Goal: Task Accomplishment & Management: Use online tool/utility

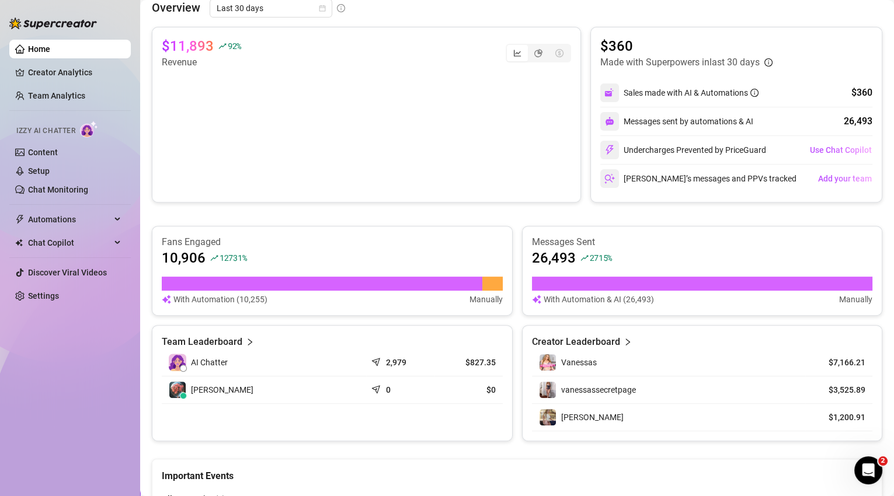
scroll to position [502, 0]
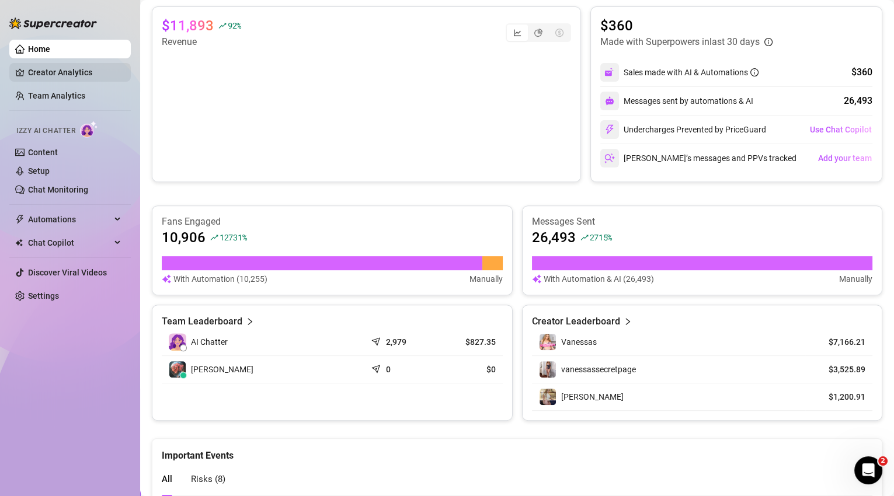
click at [71, 76] on link "Creator Analytics" at bounding box center [74, 72] width 93 height 19
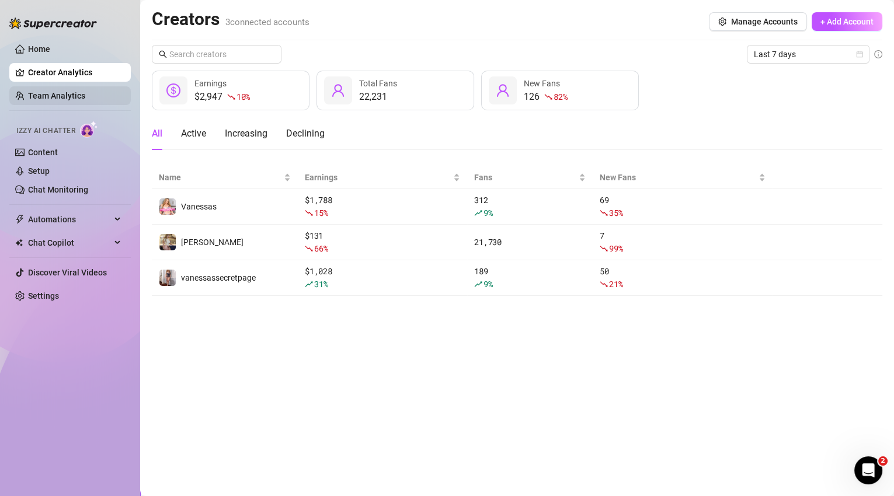
click at [61, 96] on link "Team Analytics" at bounding box center [56, 95] width 57 height 9
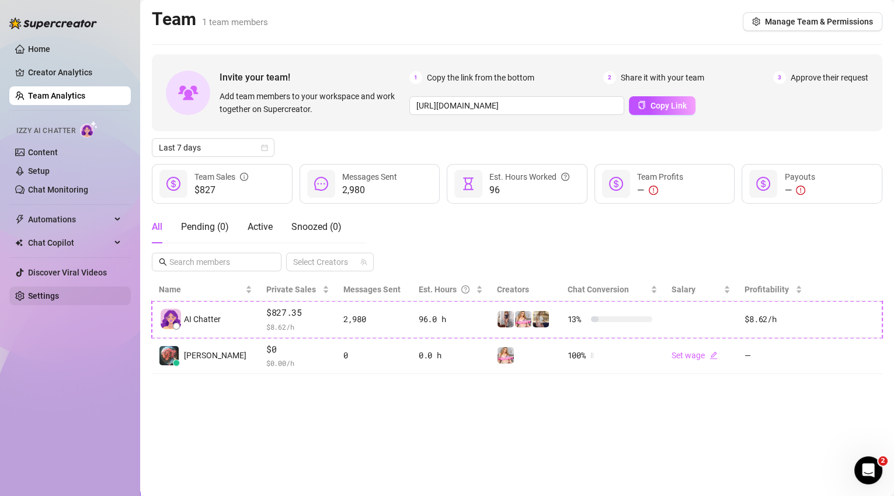
click at [59, 301] on link "Settings" at bounding box center [43, 295] width 31 height 9
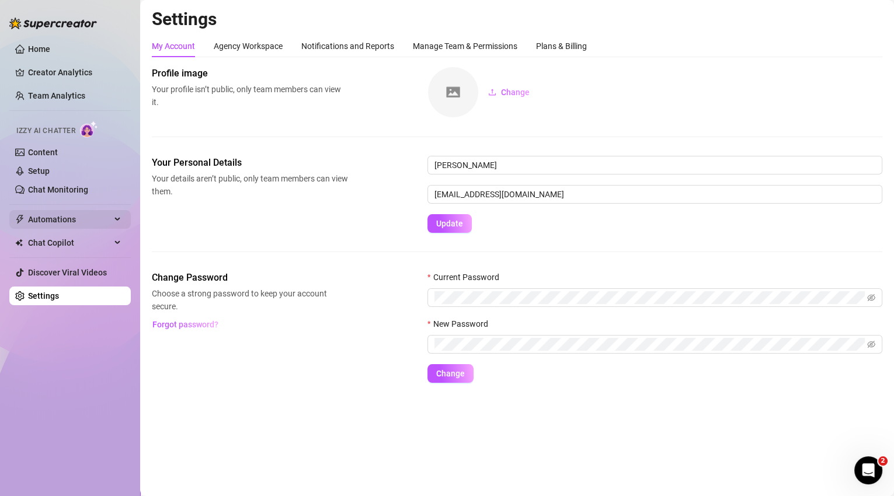
click at [76, 222] on span "Automations" at bounding box center [69, 219] width 83 height 19
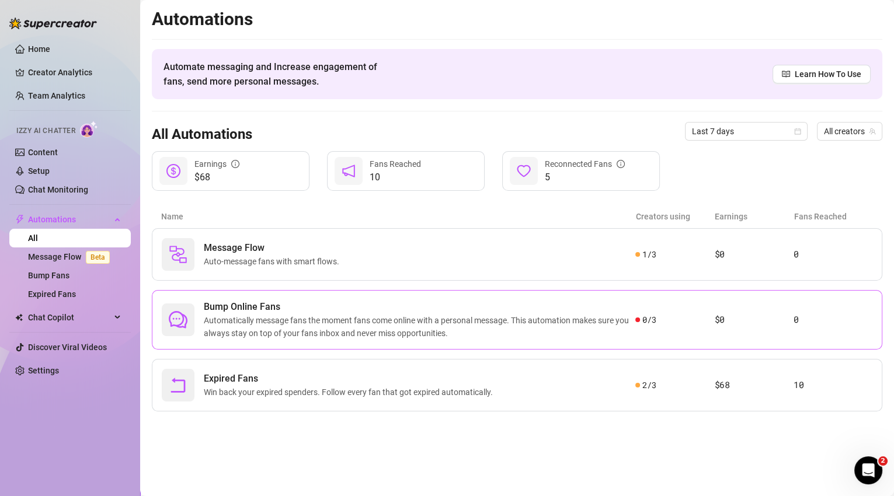
click at [487, 328] on span "Automatically message fans the moment fans come online with a personal message.…" at bounding box center [420, 327] width 432 height 26
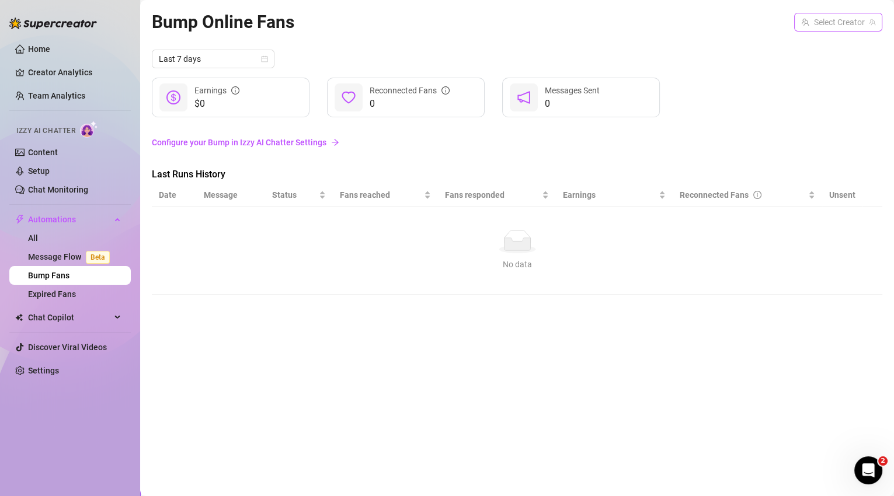
click at [834, 27] on input "search" at bounding box center [833, 22] width 64 height 18
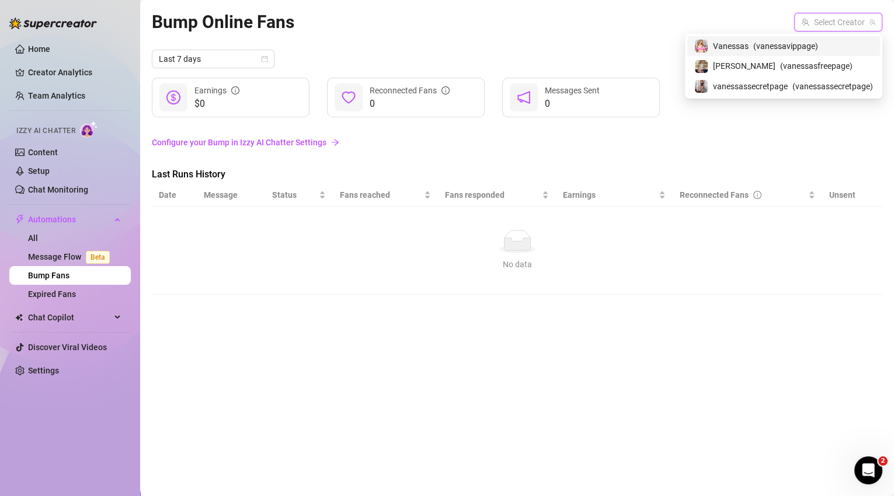
click at [823, 54] on div "Vanessas ( vanessavippage )" at bounding box center [783, 46] width 193 height 20
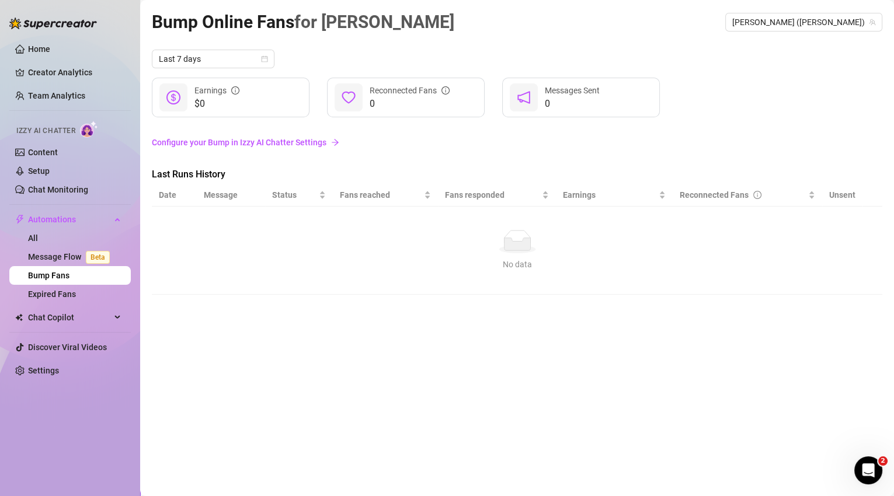
click at [831, 35] on div "Bump Online Fans for Vanessas Vanessas (vanessavippage)" at bounding box center [517, 21] width 730 height 27
click at [830, 33] on div "Bump Online Fans for Vanessas Vanessas (vanessavippage)" at bounding box center [517, 21] width 730 height 27
click at [829, 26] on span "Vanessas (vanessavippage)" at bounding box center [803, 22] width 143 height 18
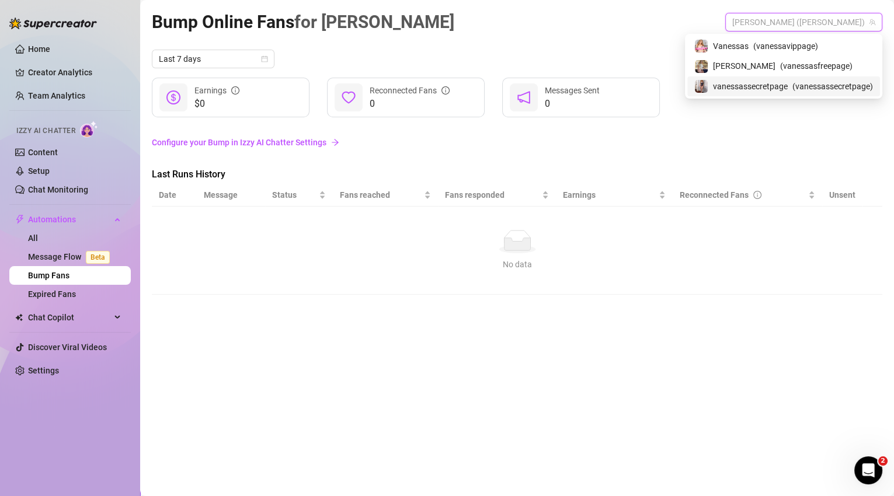
click at [827, 85] on span "( vanessassecretpage )" at bounding box center [832, 86] width 81 height 13
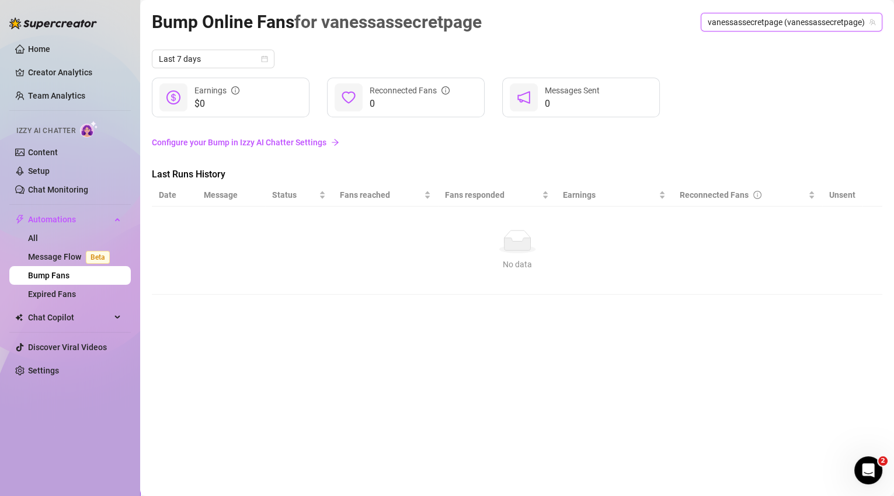
click at [830, 19] on span "vanessassecretpage (vanessassecretpage)" at bounding box center [792, 22] width 168 height 18
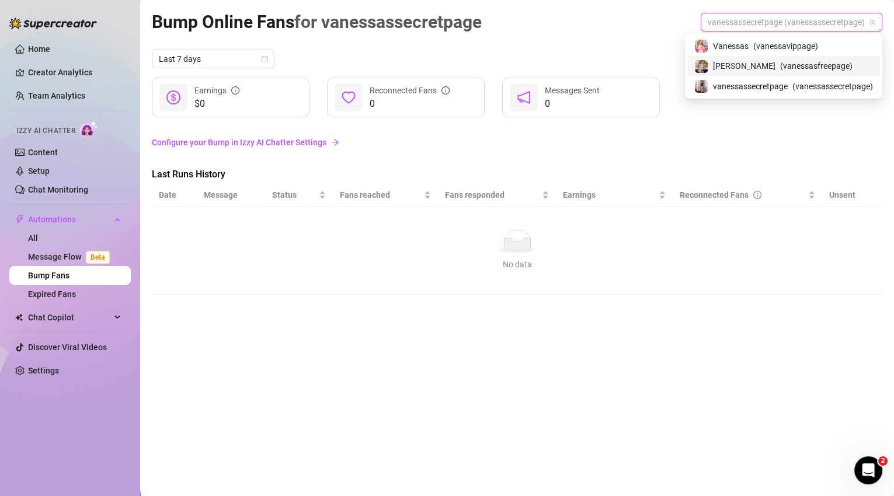
click at [810, 62] on span "( vanessasfreepage )" at bounding box center [816, 66] width 72 height 13
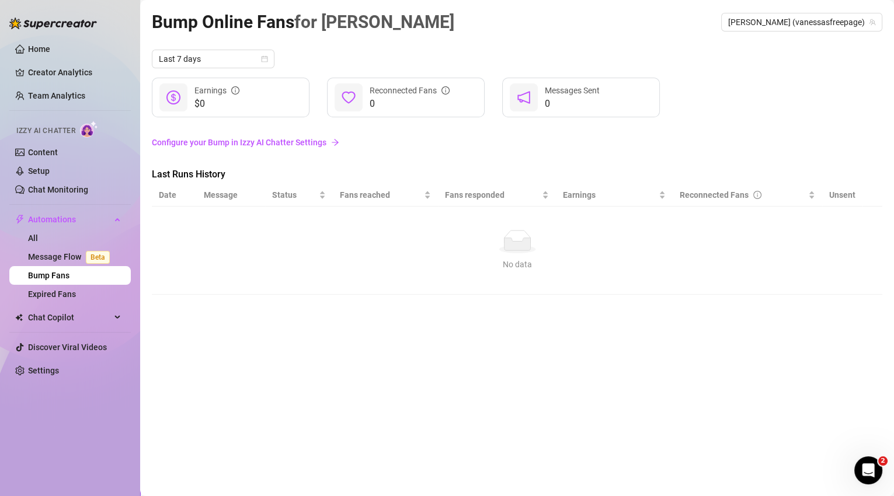
click at [287, 144] on link "Configure your Bump in Izzy AI Chatter Settings" at bounding box center [517, 142] width 730 height 13
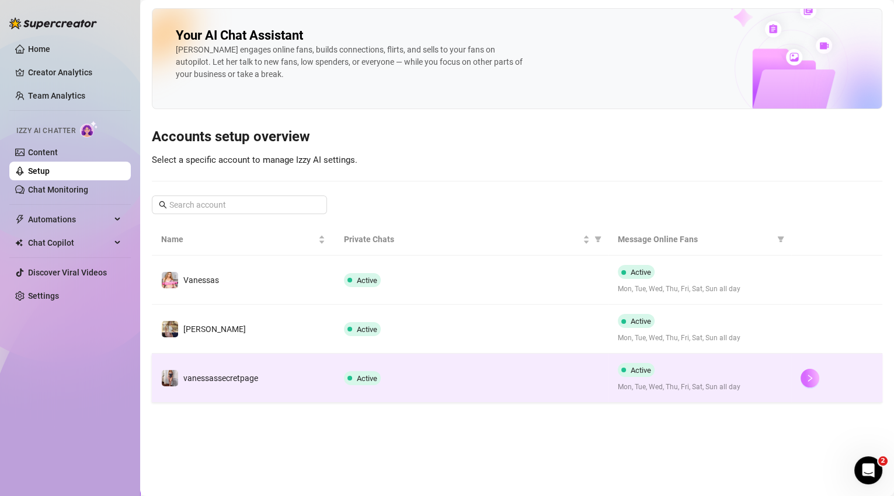
click at [809, 381] on icon "right" at bounding box center [810, 378] width 8 height 8
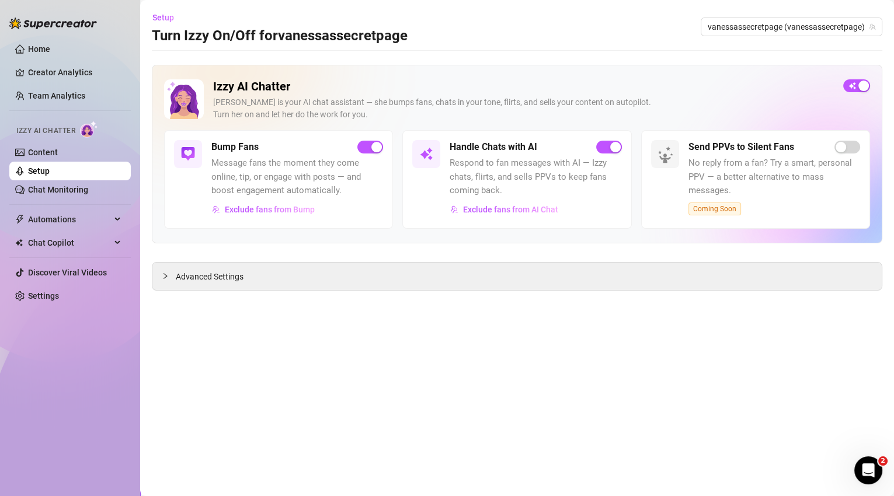
click at [279, 168] on span "Message fans the moment they come online, tip, or engage with posts — and boost…" at bounding box center [297, 176] width 172 height 41
click at [217, 147] on h5 "Bump Fans" at bounding box center [234, 147] width 47 height 14
click at [235, 279] on span "Advanced Settings" at bounding box center [210, 276] width 68 height 13
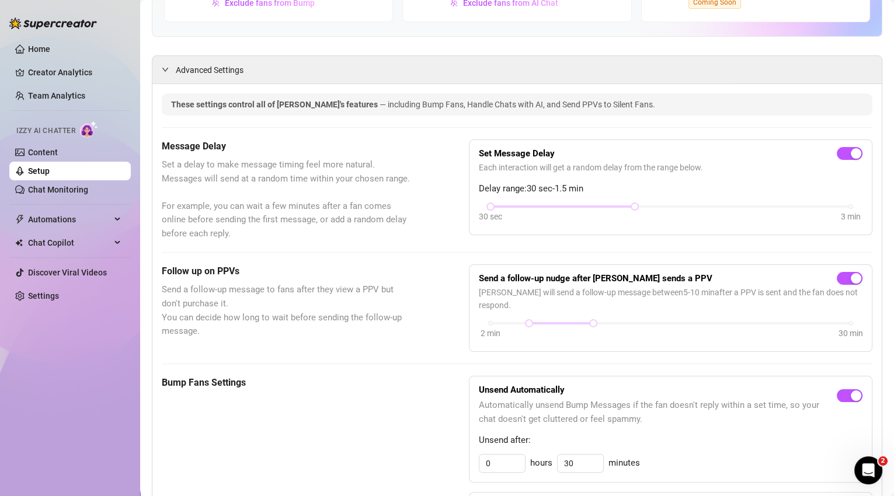
scroll to position [206, 0]
click at [72, 194] on link "Chat Monitoring" at bounding box center [58, 189] width 60 height 9
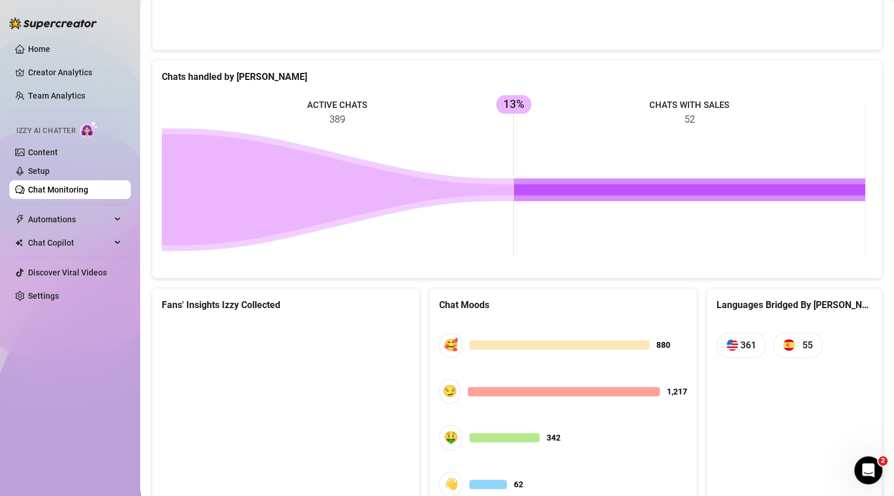
scroll to position [589, 0]
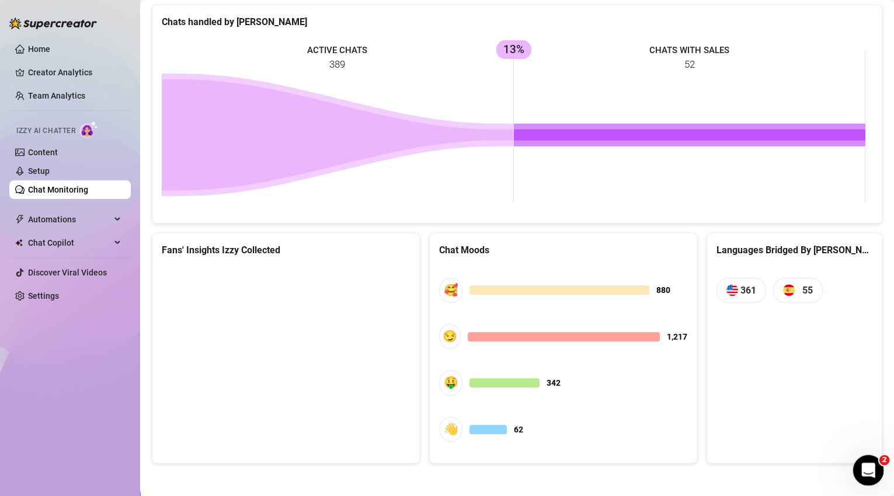
click at [865, 478] on div "Open Intercom Messenger" at bounding box center [866, 469] width 39 height 39
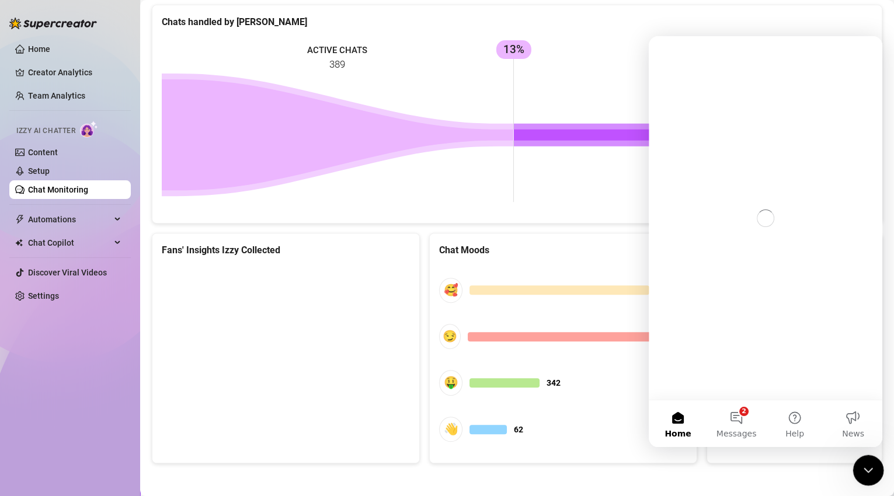
scroll to position [0, 0]
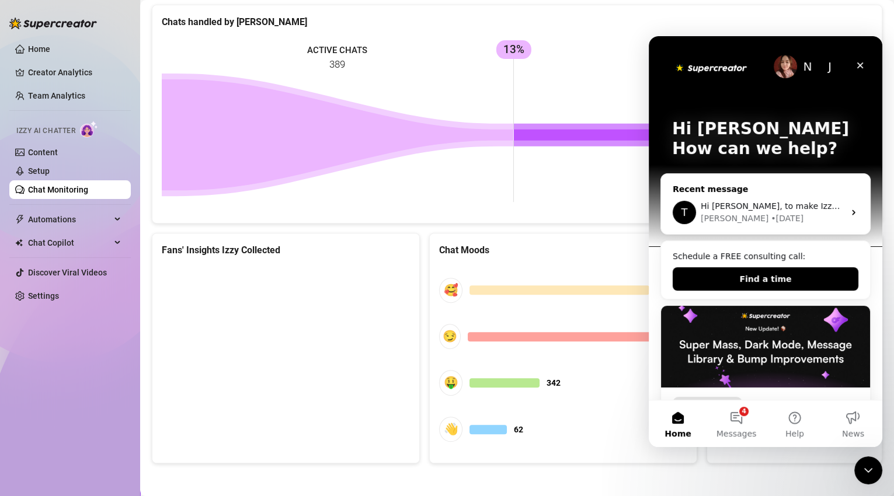
click at [789, 214] on div "Tanya • 2d ago" at bounding box center [773, 219] width 144 height 12
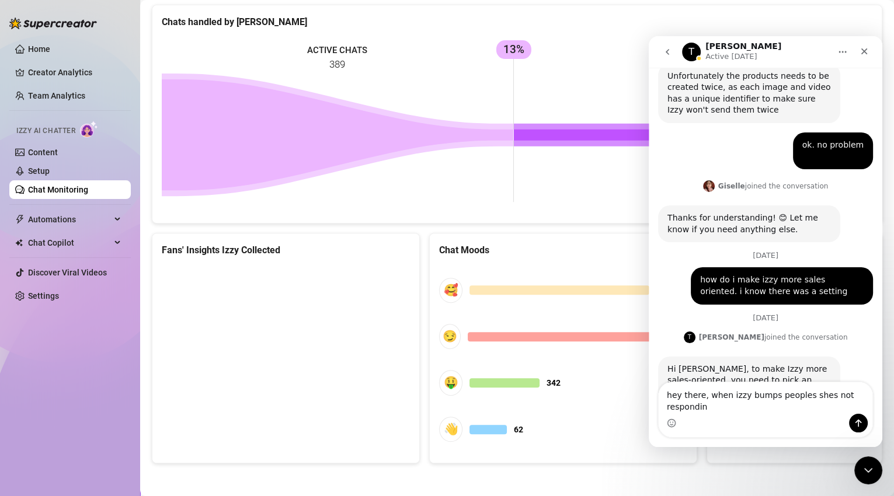
scroll to position [1219, 0]
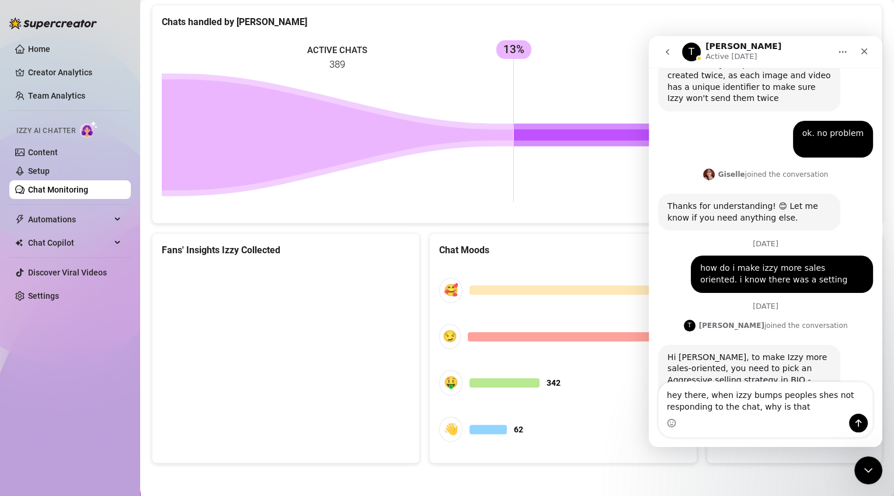
type textarea "hey there, when izzy bumps peoples shes not responding to the chat, why is that?"
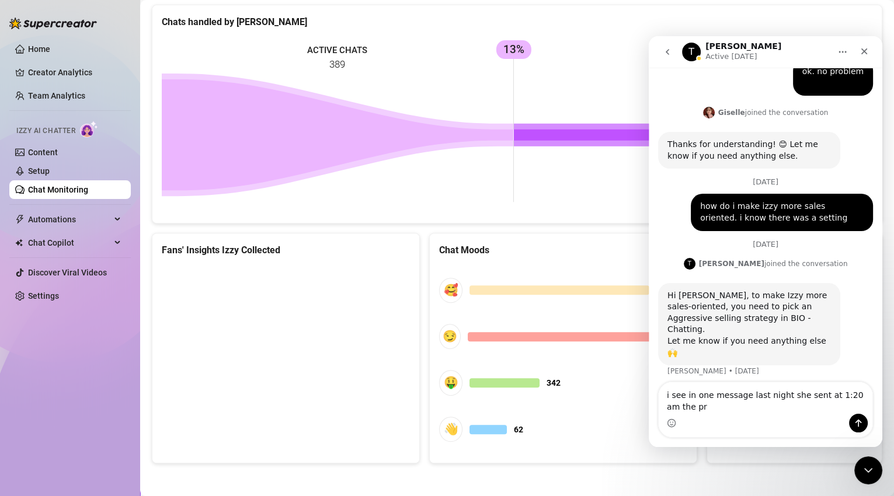
scroll to position [1281, 0]
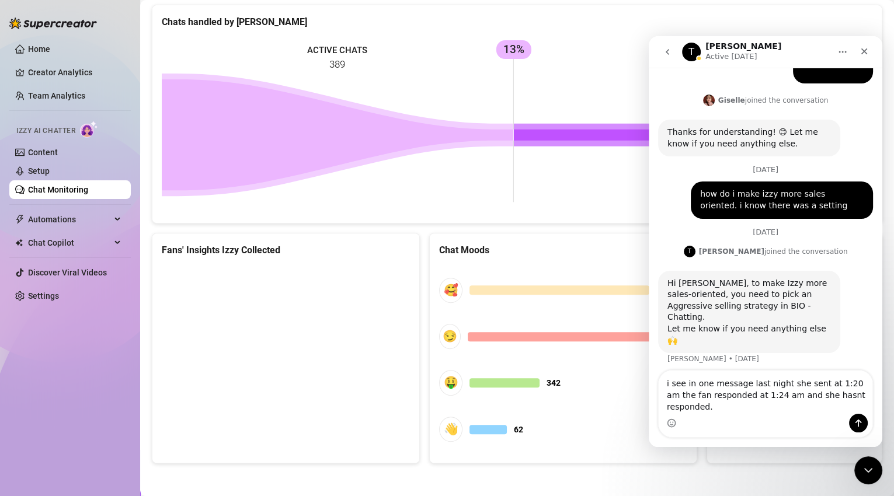
type textarea "i see in one message last night she sent at 1:20 am the fan responded at 1:24 a…"
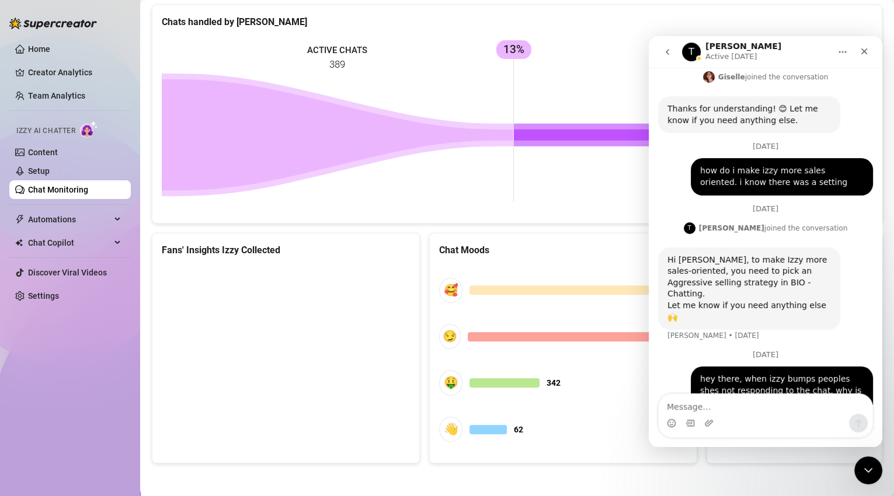
scroll to position [1319, 0]
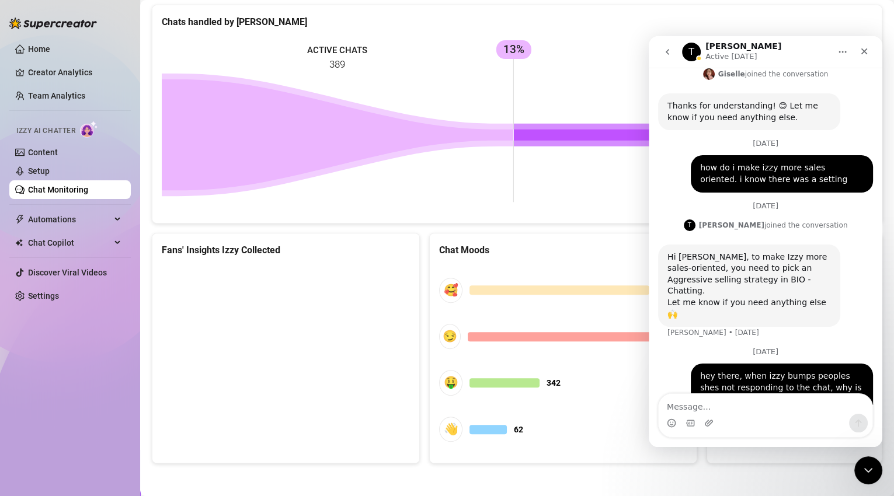
click at [40, 344] on div "Home Creator Analytics Team Analytics Izzy AI Chatter Content Setup Chat Monito…" at bounding box center [69, 243] width 121 height 486
click at [862, 55] on icon "Close" at bounding box center [864, 51] width 9 height 9
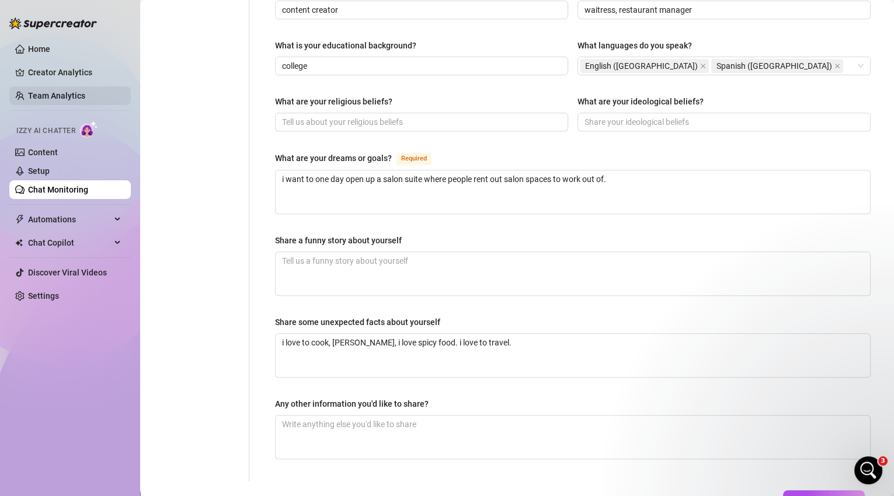
click at [59, 98] on link "Team Analytics" at bounding box center [56, 95] width 57 height 9
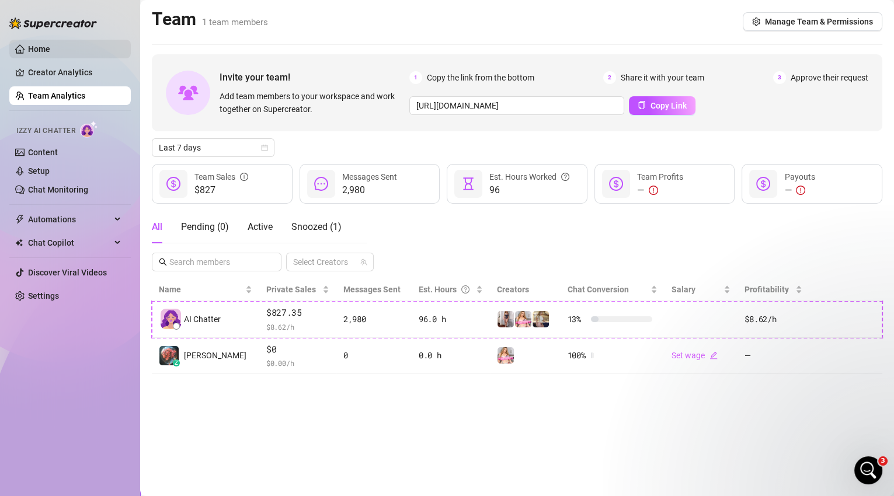
click at [50, 53] on link "Home" at bounding box center [39, 48] width 22 height 9
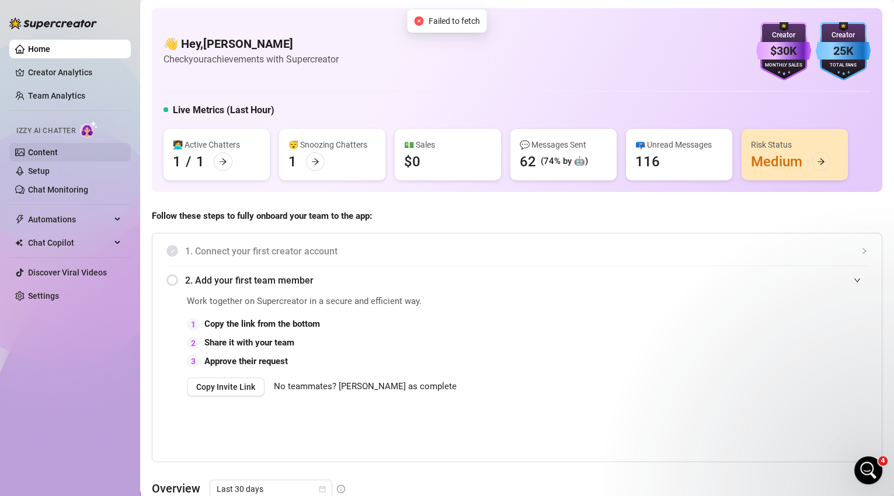
scroll to position [1349, 0]
click at [50, 169] on link "Setup" at bounding box center [39, 170] width 22 height 9
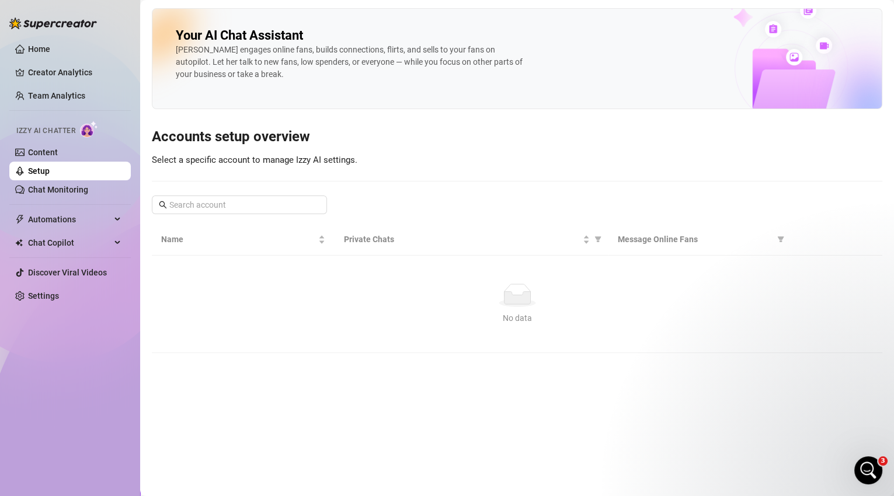
click at [50, 168] on link "Setup" at bounding box center [39, 170] width 22 height 9
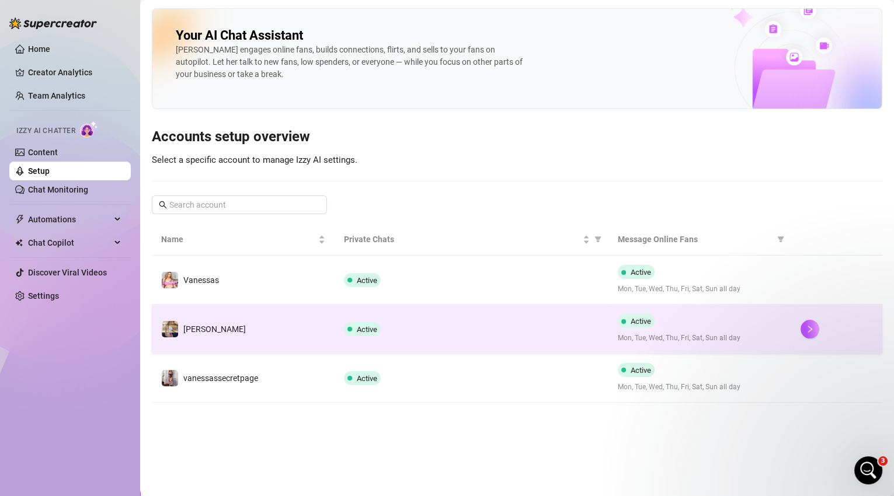
scroll to position [1319, 0]
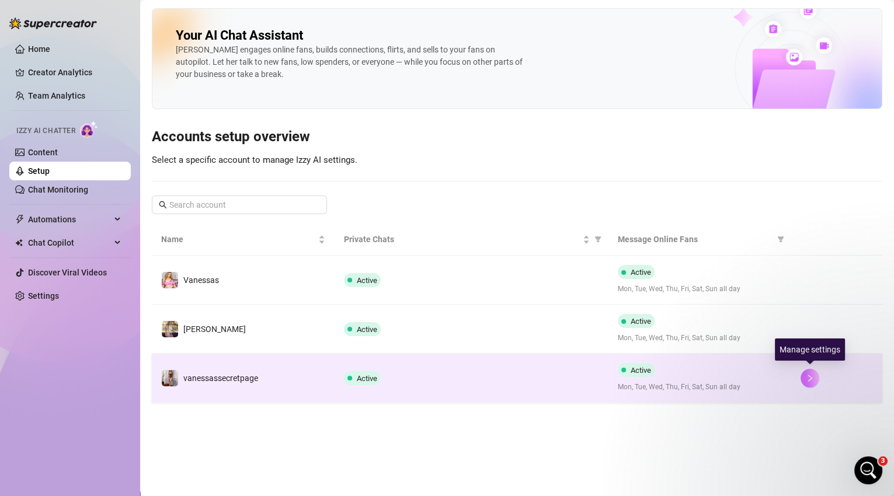
click at [805, 382] on button "button" at bounding box center [810, 378] width 19 height 19
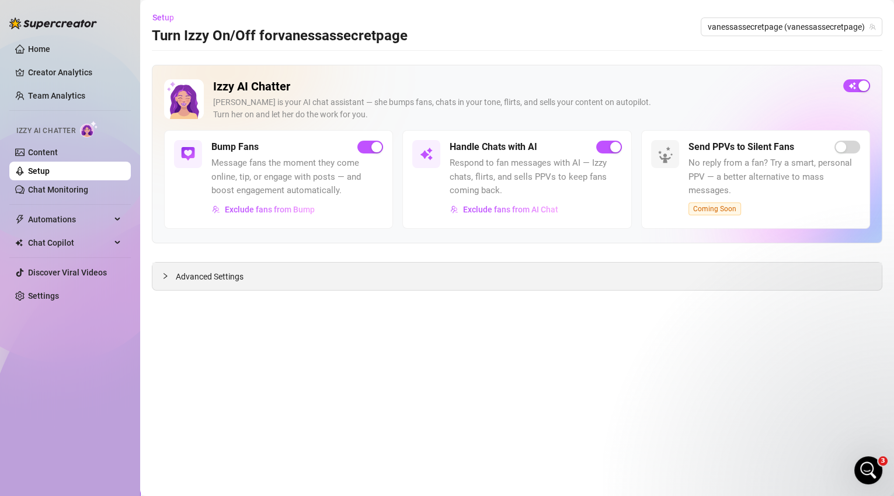
click at [325, 276] on div "Advanced Settings" at bounding box center [516, 276] width 729 height 27
click at [232, 280] on span "Advanced Settings" at bounding box center [210, 276] width 68 height 13
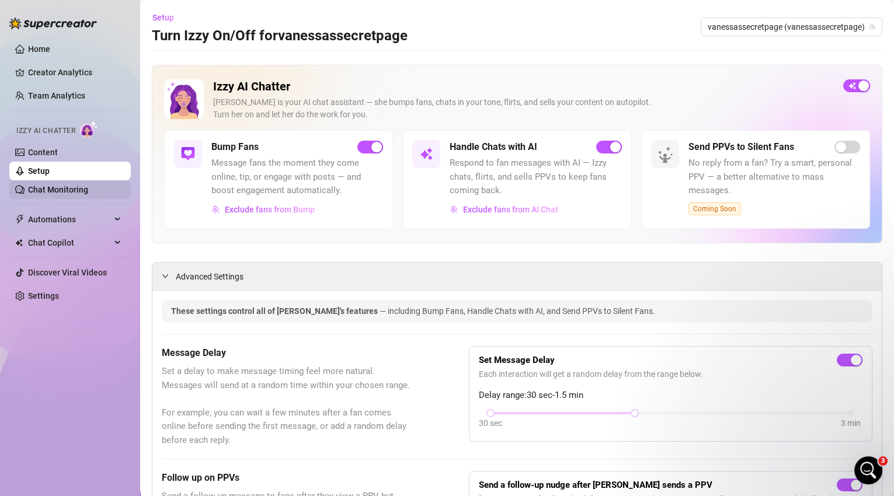
click at [80, 189] on link "Chat Monitoring" at bounding box center [58, 189] width 60 height 9
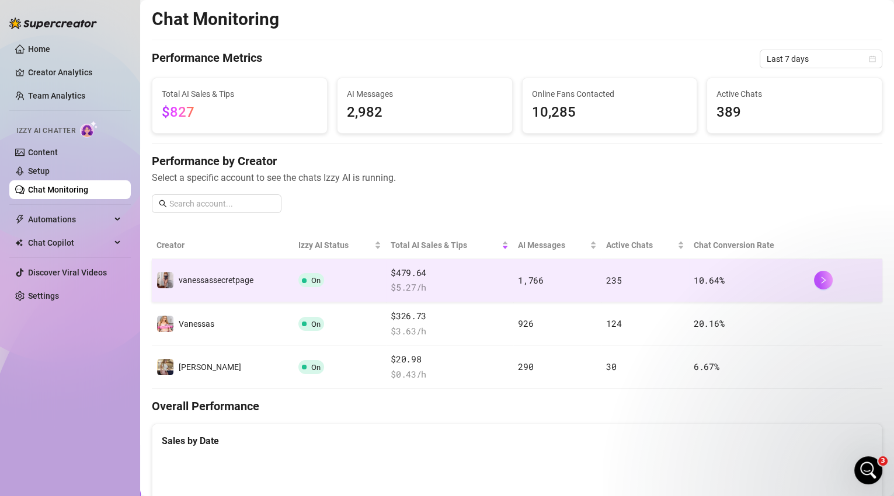
click at [256, 288] on td "vanessassecretpage" at bounding box center [223, 280] width 142 height 43
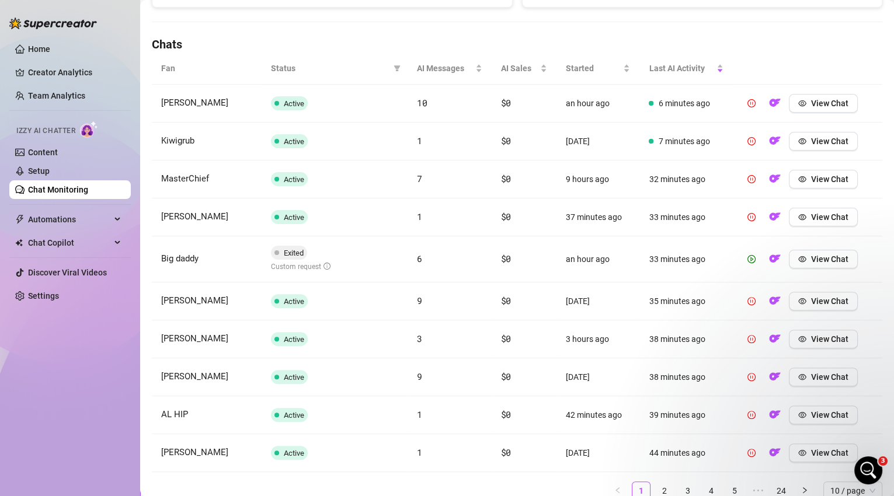
scroll to position [367, 0]
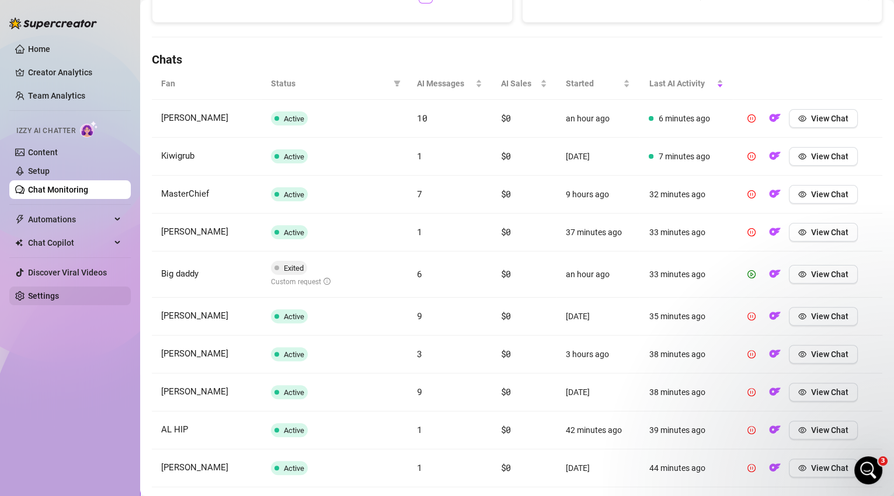
click at [59, 291] on link "Settings" at bounding box center [43, 295] width 31 height 9
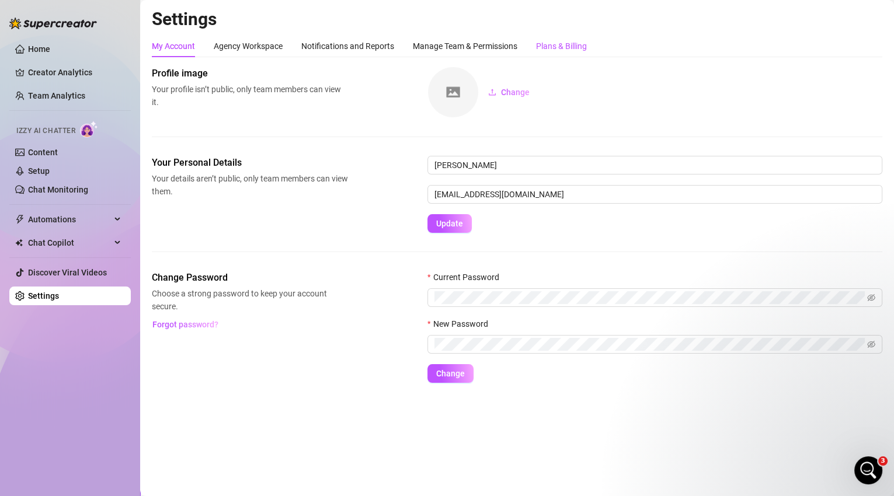
click at [555, 43] on div "Plans & Billing" at bounding box center [561, 46] width 51 height 13
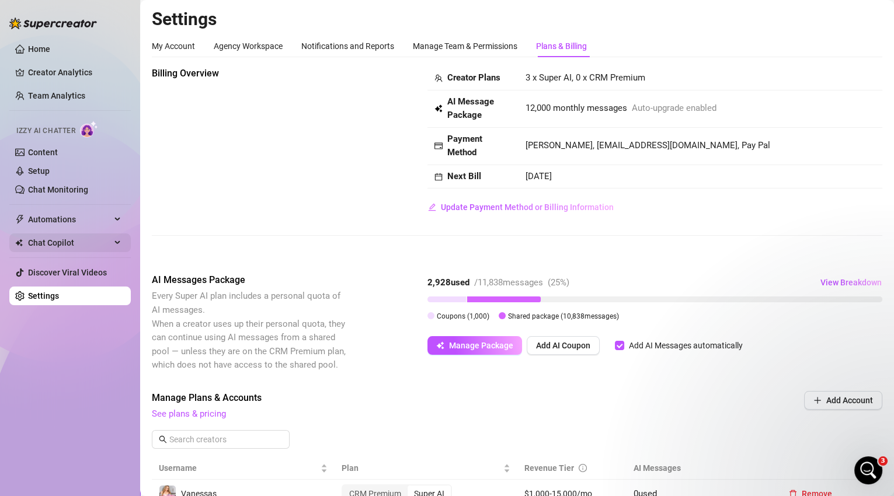
click at [76, 239] on span "Chat Copilot" at bounding box center [69, 243] width 83 height 19
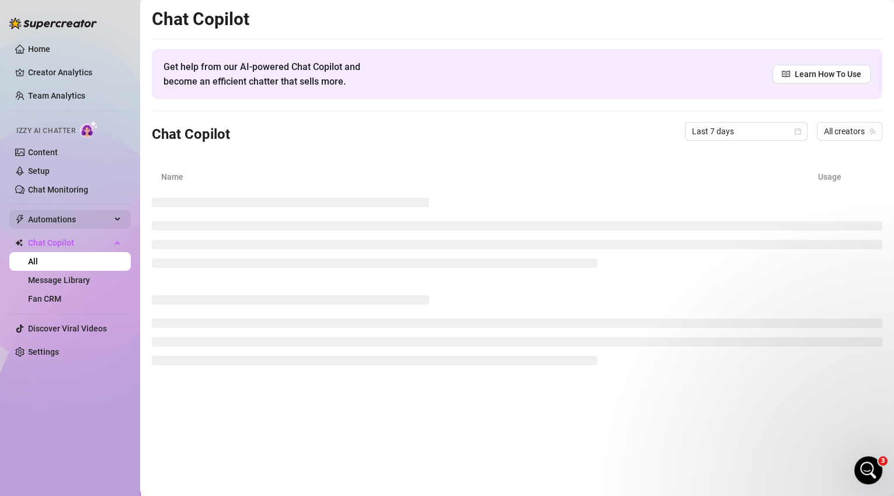
click at [83, 215] on span "Automations" at bounding box center [69, 219] width 83 height 19
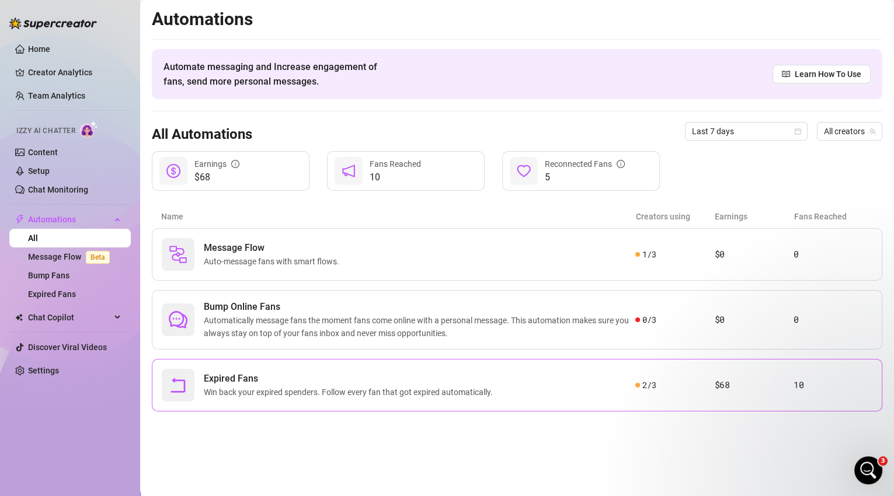
click at [754, 391] on article "$68" at bounding box center [754, 385] width 79 height 14
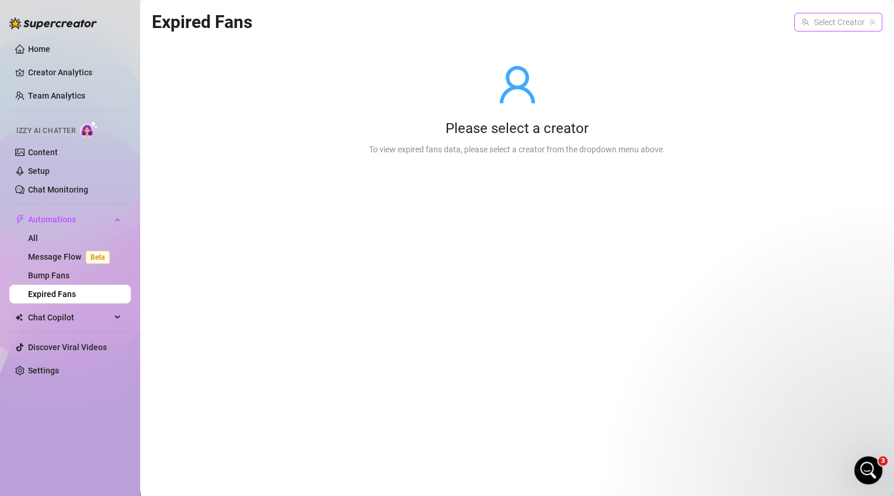
click at [812, 22] on input "search" at bounding box center [833, 22] width 64 height 18
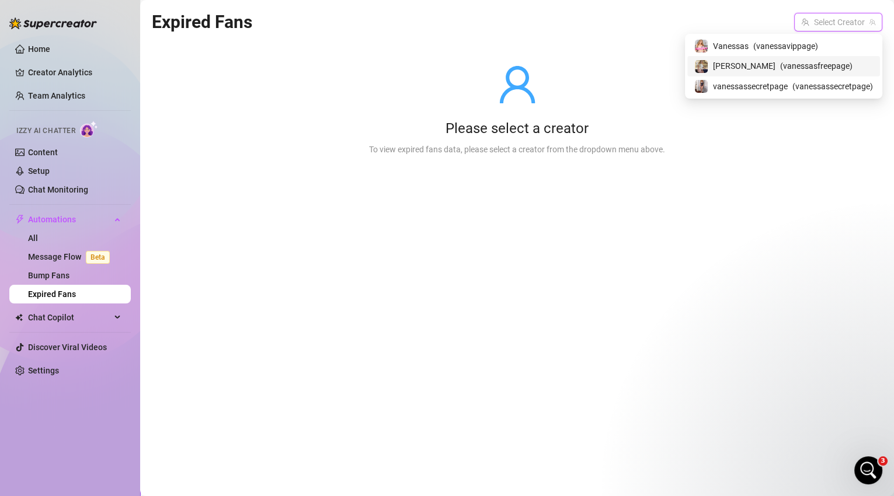
click at [811, 68] on span "( vanessasfreepage )" at bounding box center [816, 66] width 72 height 13
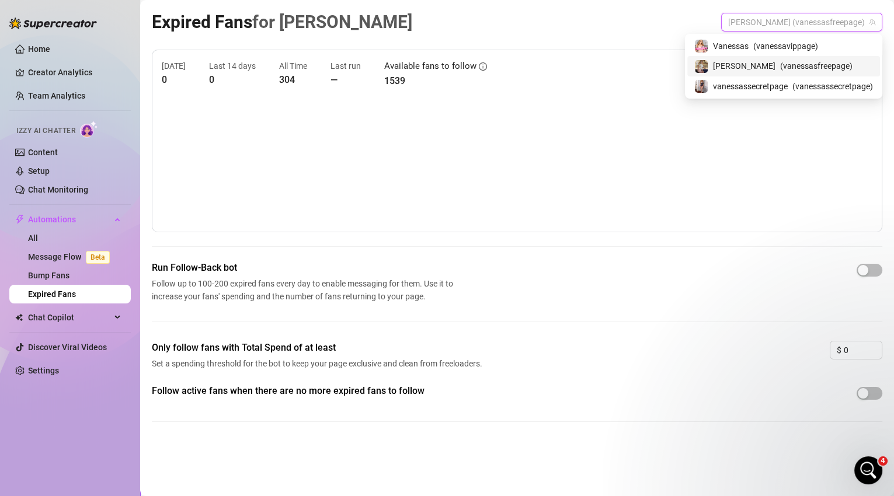
click at [829, 23] on span "vanessa (vanessasfreepage)" at bounding box center [801, 22] width 147 height 18
click at [820, 82] on span "( vanessassecretpage )" at bounding box center [832, 86] width 81 height 13
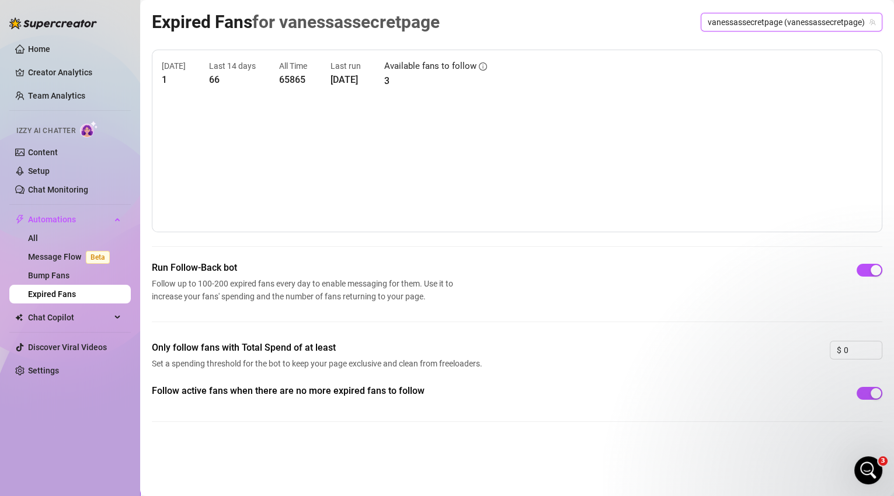
click at [749, 27] on span "vanessassecretpage (vanessassecretpage)" at bounding box center [792, 22] width 168 height 18
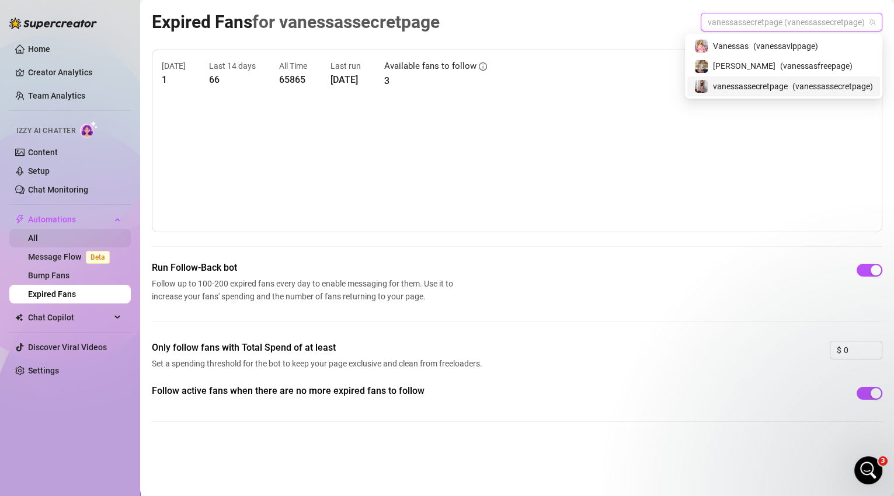
click at [37, 235] on link "All" at bounding box center [33, 238] width 10 height 9
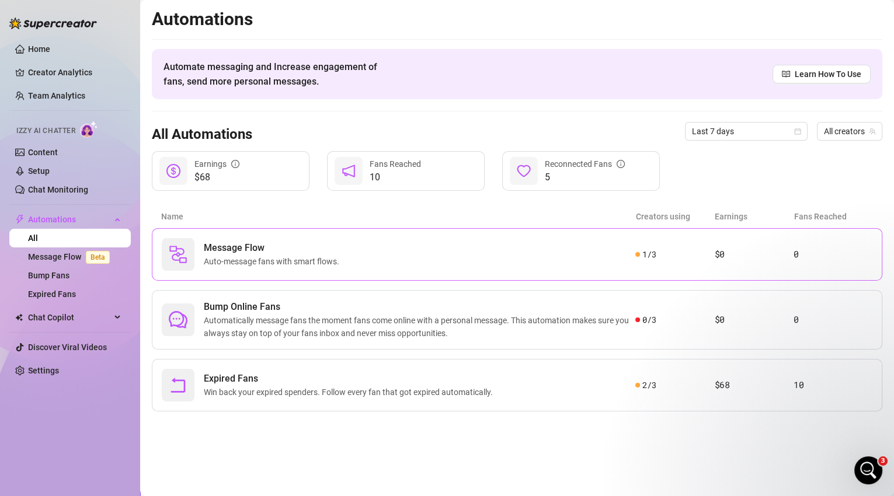
click at [309, 261] on span "Auto-message fans with smart flows." at bounding box center [274, 261] width 140 height 13
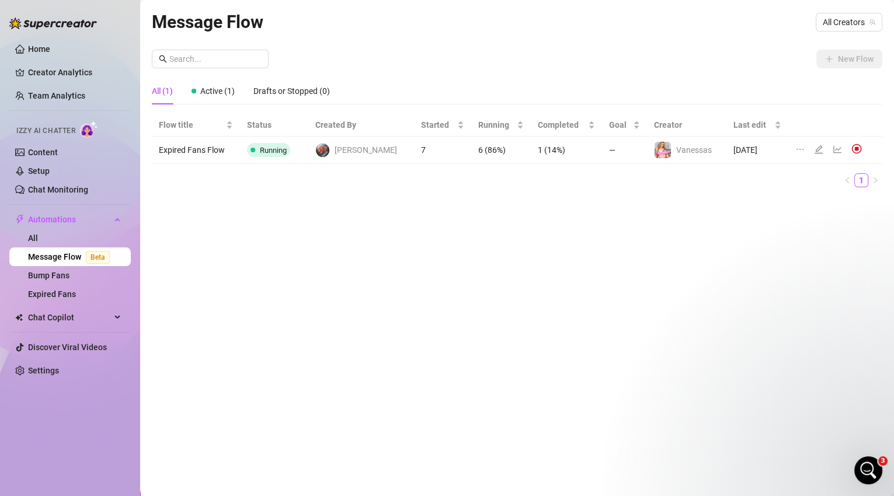
click at [376, 152] on span "[PERSON_NAME]" at bounding box center [366, 150] width 62 height 13
click at [833, 149] on icon "line-chart" at bounding box center [837, 149] width 9 height 9
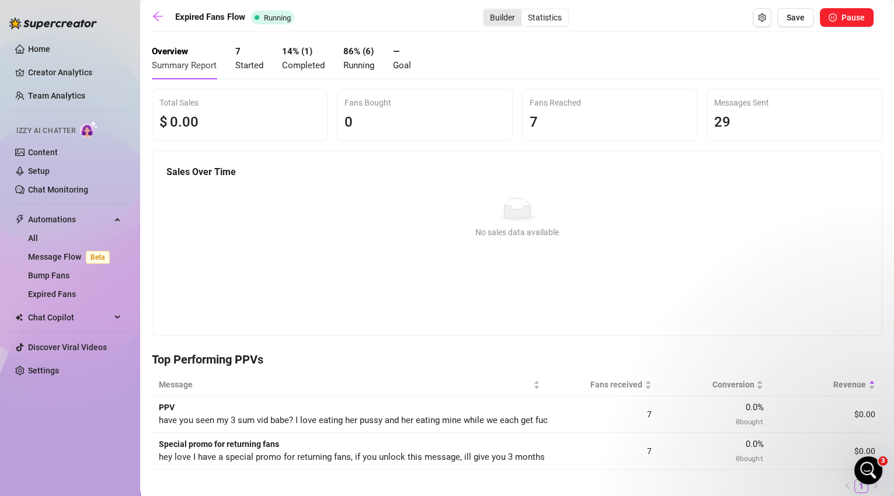
click at [501, 21] on div "Builder" at bounding box center [502, 17] width 38 height 16
click at [486, 11] on input "Builder" at bounding box center [486, 11] width 0 height 0
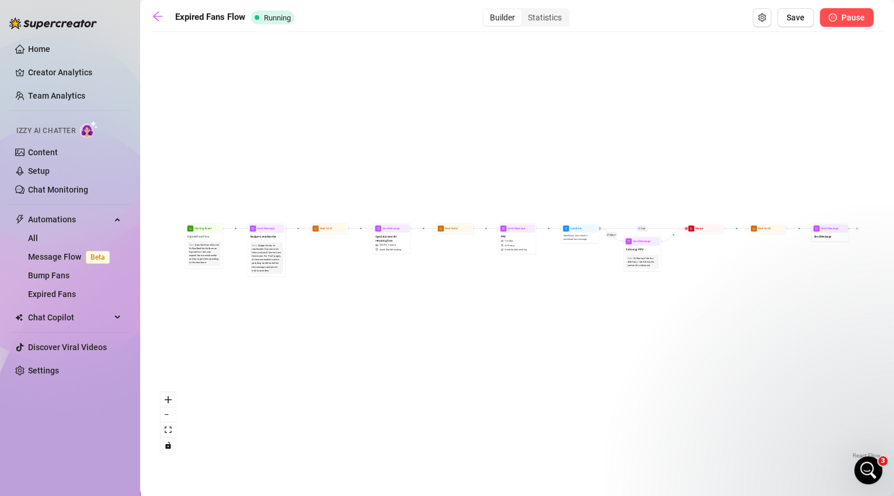
click at [834, 22] on span "button" at bounding box center [833, 17] width 8 height 9
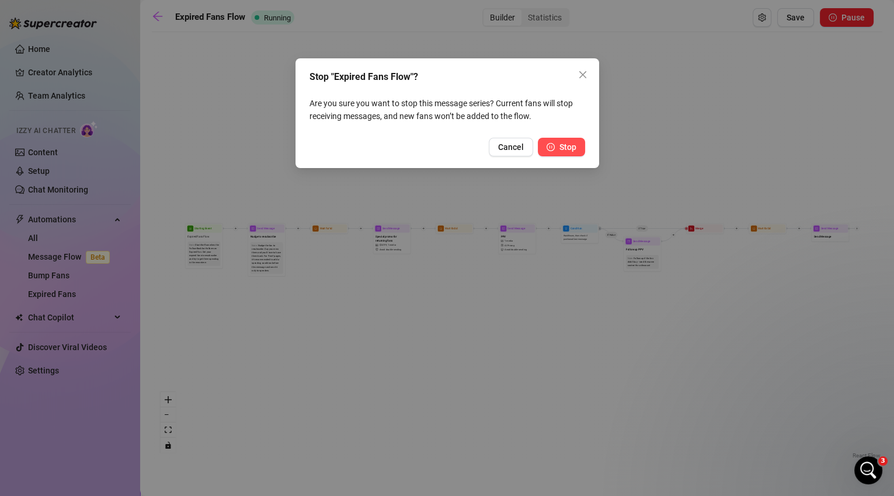
click at [567, 148] on span "Stop" at bounding box center [567, 146] width 17 height 9
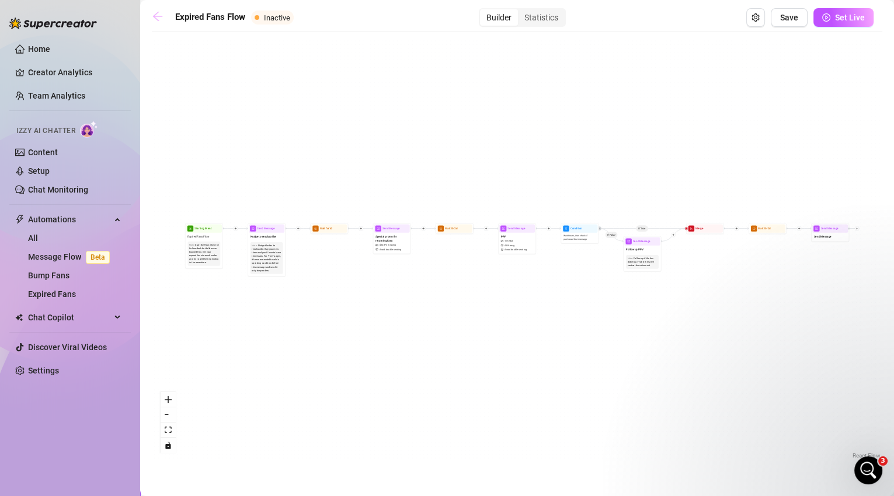
click at [162, 18] on icon "arrow-left" at bounding box center [158, 17] width 12 height 12
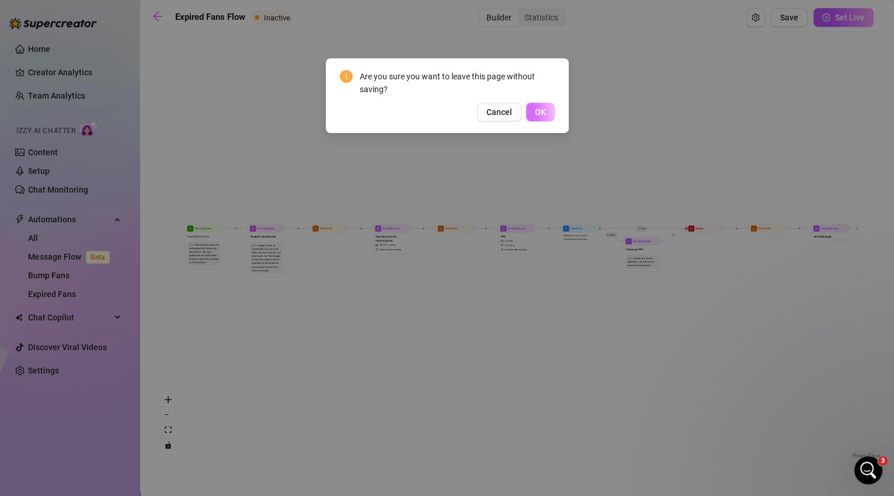
click at [538, 117] on button "OK" at bounding box center [540, 112] width 29 height 19
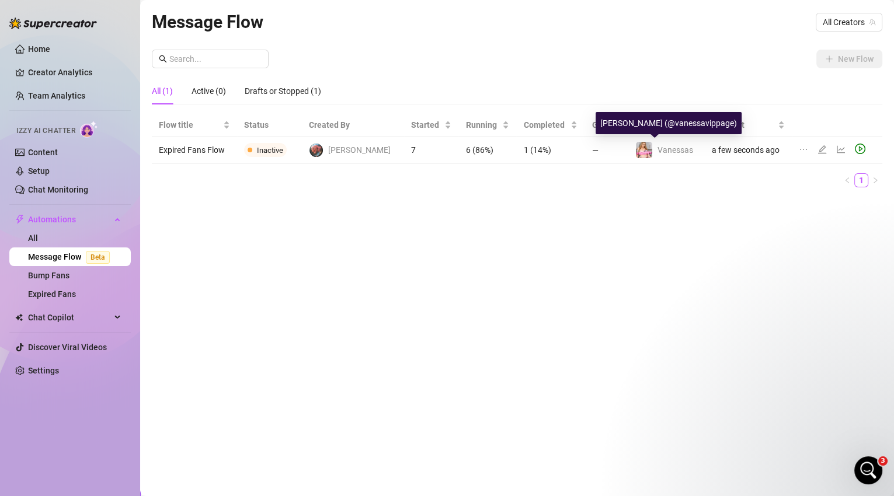
click at [657, 151] on span "Vanessas" at bounding box center [675, 149] width 36 height 9
click at [492, 107] on div "All (1) Active (0) Drafts or Stopped (1)" at bounding box center [517, 96] width 730 height 36
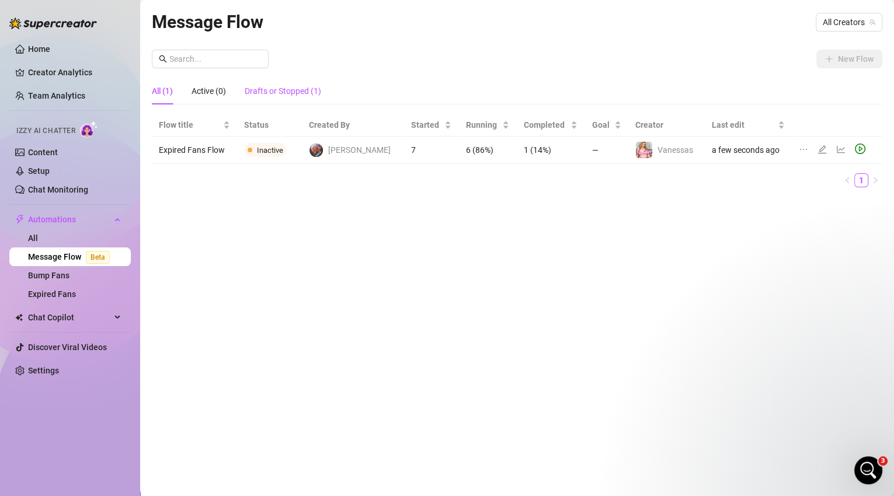
click at [299, 95] on div "Drafts or Stopped (1)" at bounding box center [283, 91] width 76 height 13
click at [765, 96] on div "All (1) Active (0) Drafts or Stopped (1)" at bounding box center [517, 91] width 730 height 27
click at [830, 23] on span "All Creators" at bounding box center [849, 22] width 53 height 18
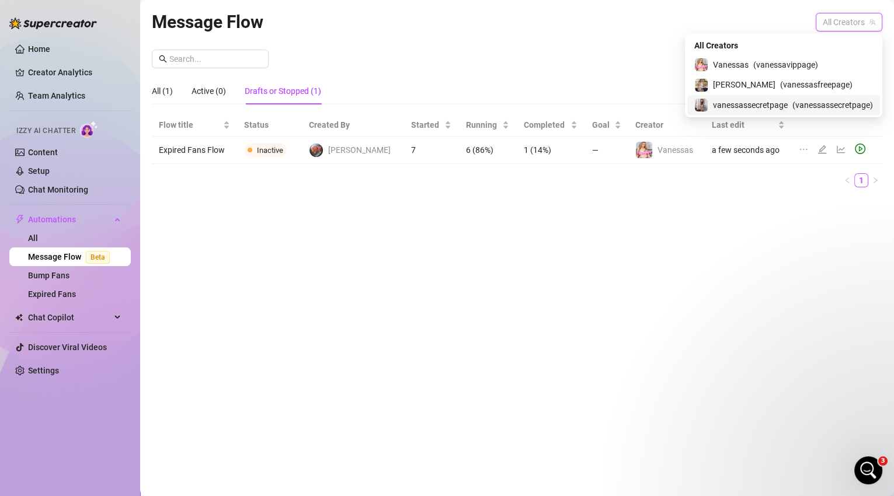
click at [783, 99] on span "vanessassecretpage" at bounding box center [750, 105] width 75 height 13
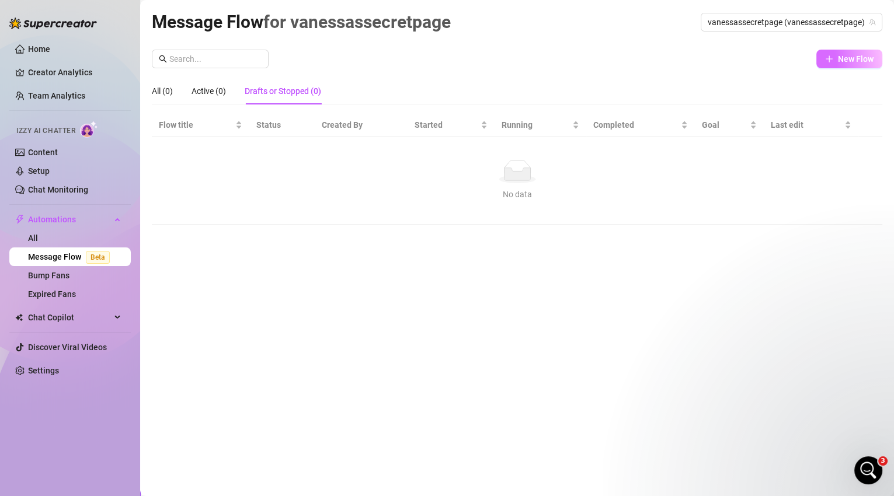
click at [834, 64] on button "New Flow" at bounding box center [849, 59] width 66 height 19
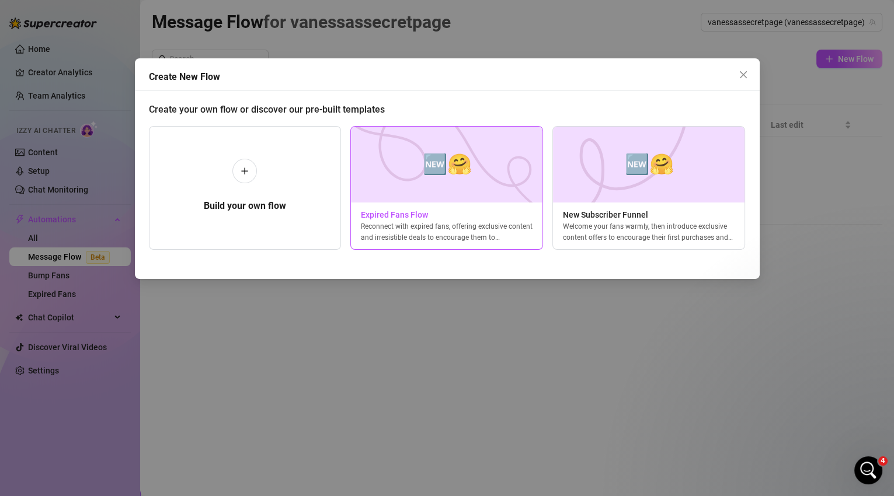
click at [430, 179] on span "🆕🤗" at bounding box center [446, 164] width 49 height 31
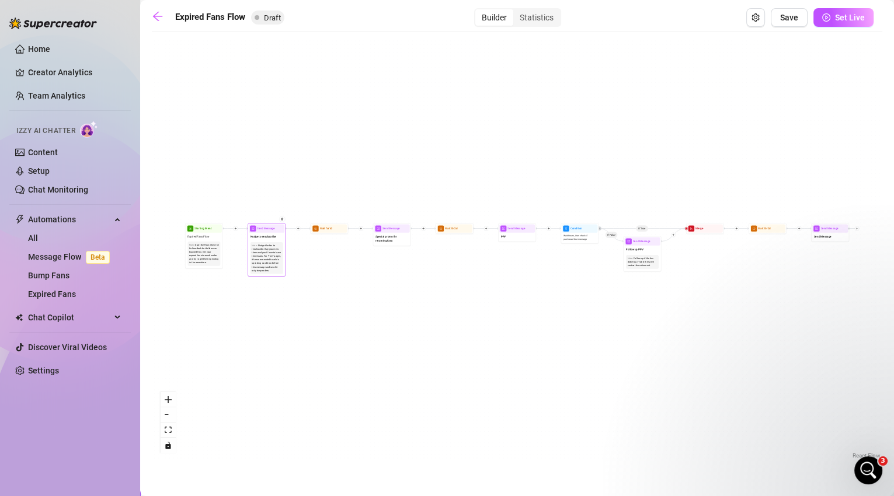
click at [282, 248] on div "Note: Nudge the fan to resubscribe. Say you miss them and you'd love to have th…" at bounding box center [266, 258] width 33 height 32
type textarea "Nudge to resubscribe"
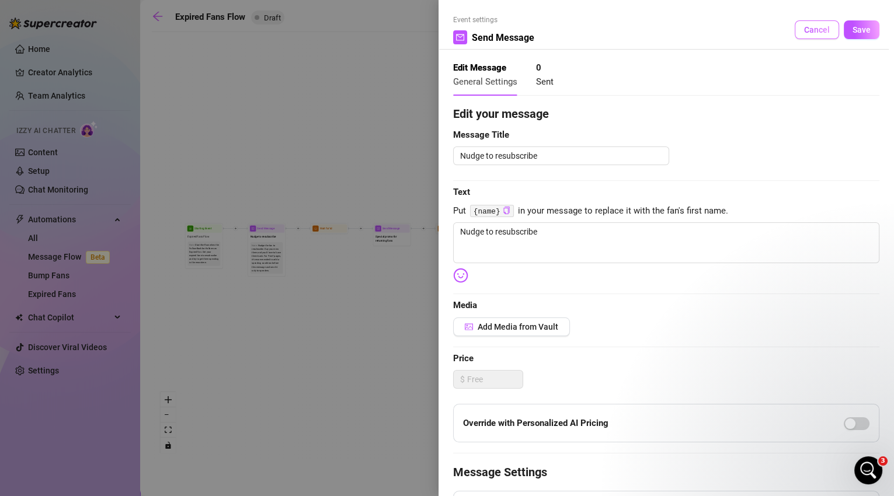
click at [809, 30] on span "Cancel" at bounding box center [817, 29] width 26 height 9
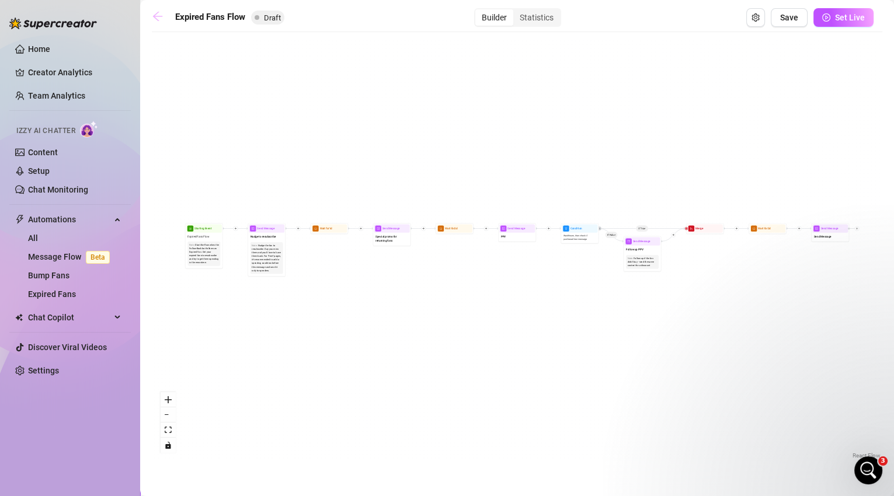
click at [158, 15] on icon "arrow-left" at bounding box center [158, 17] width 12 height 12
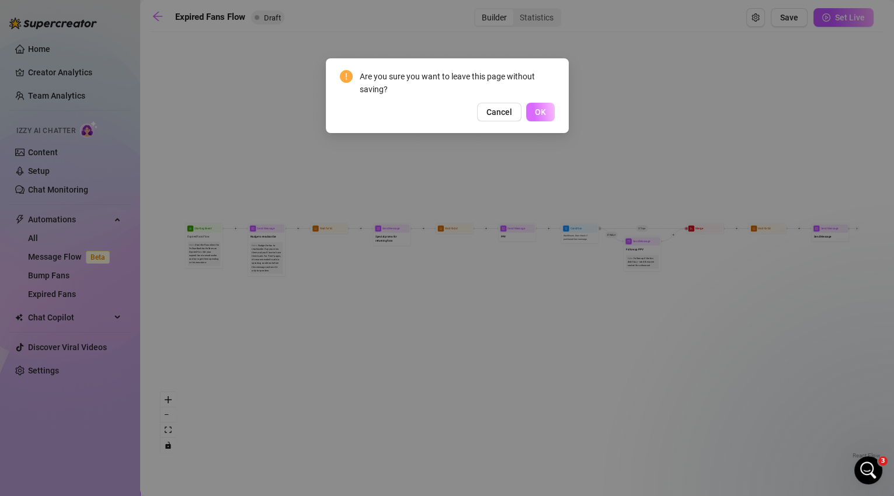
click at [539, 108] on span "OK" at bounding box center [540, 111] width 11 height 9
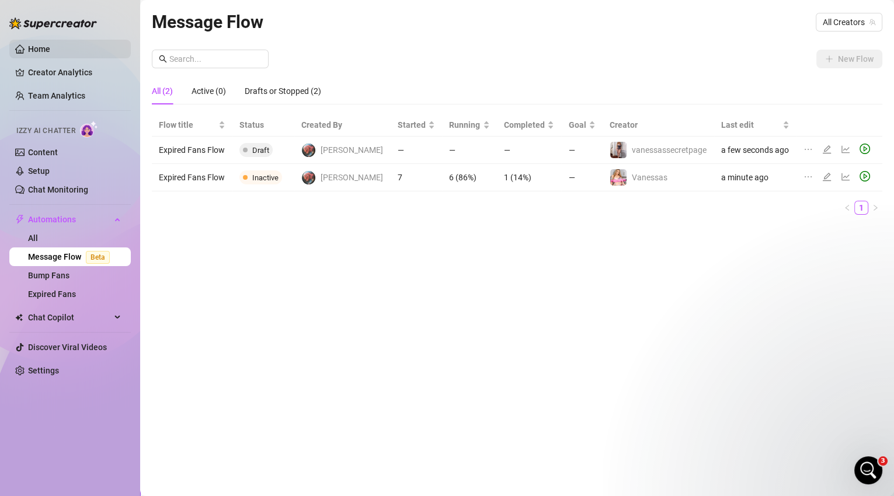
click at [33, 47] on link "Home" at bounding box center [39, 48] width 22 height 9
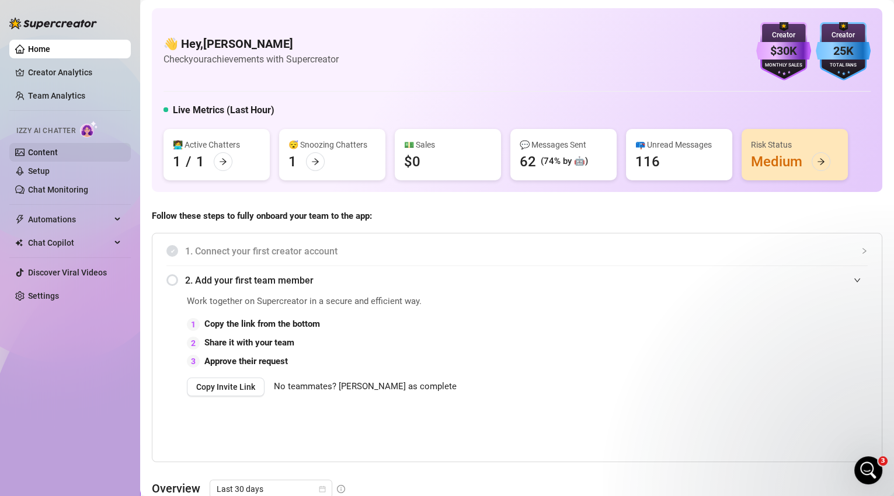
click at [48, 153] on link "Content" at bounding box center [43, 152] width 30 height 9
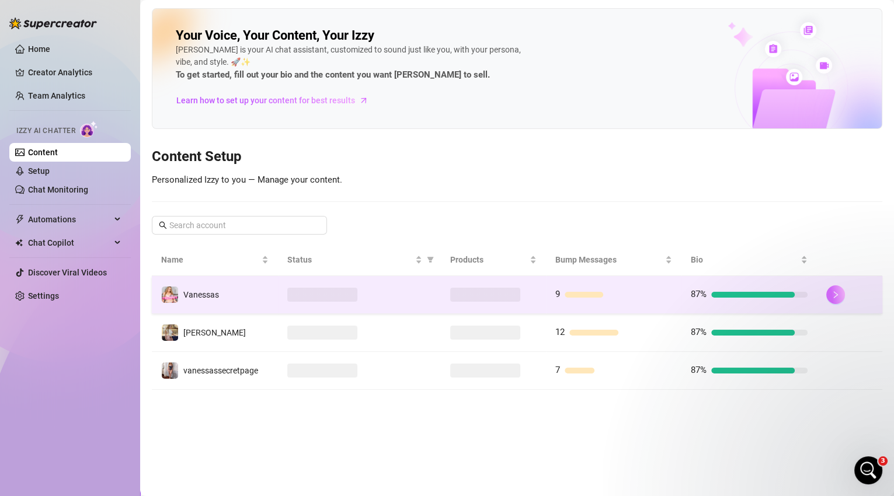
click at [841, 294] on button "button" at bounding box center [835, 295] width 19 height 19
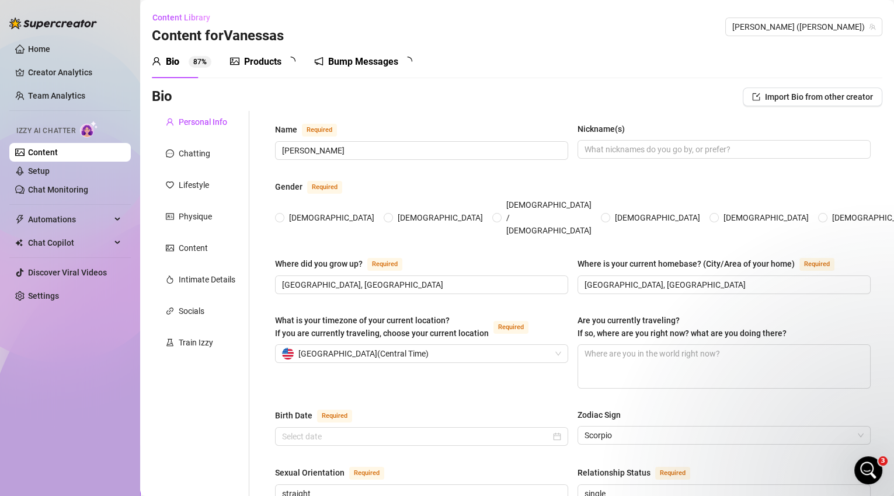
radio input "true"
click at [265, 68] on div "Products" at bounding box center [262, 62] width 37 height 14
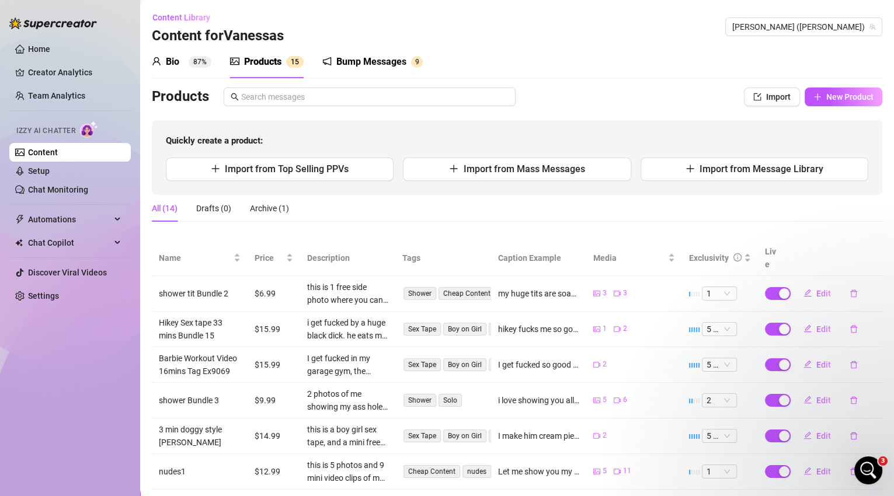
click at [352, 64] on div "Bump Messages" at bounding box center [371, 62] width 70 height 14
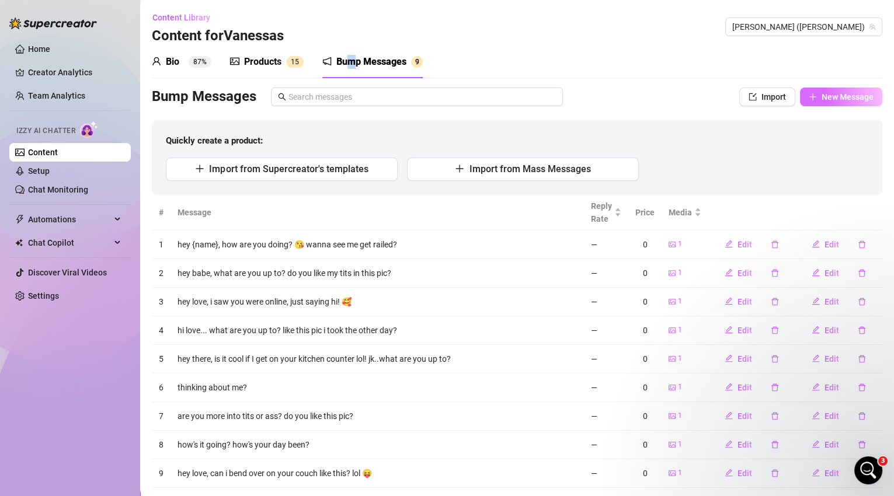
click at [830, 96] on span "New Message" at bounding box center [848, 96] width 52 height 9
type textarea "Type your message here..."
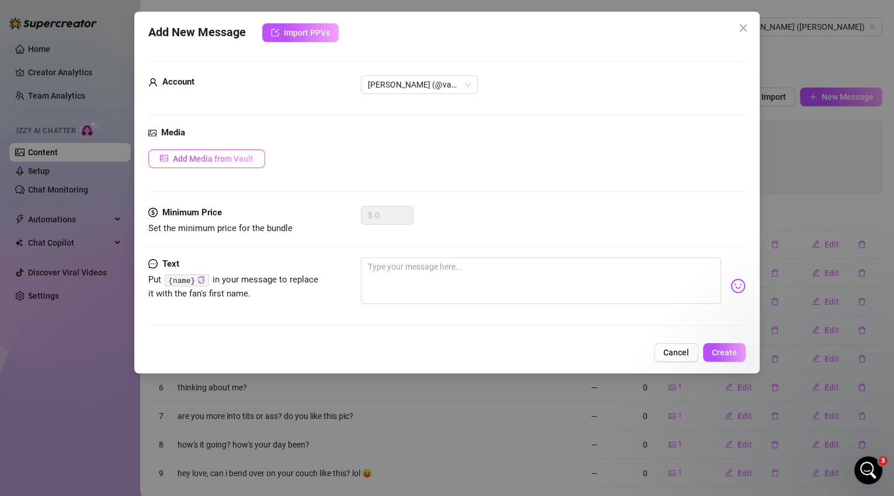
click at [231, 158] on span "Add Media from Vault" at bounding box center [213, 158] width 81 height 9
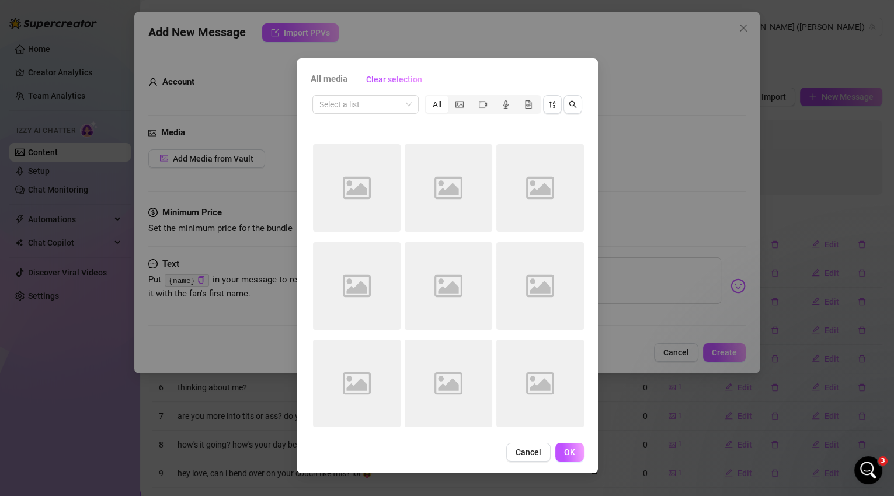
click at [530, 448] on span "Cancel" at bounding box center [529, 452] width 26 height 9
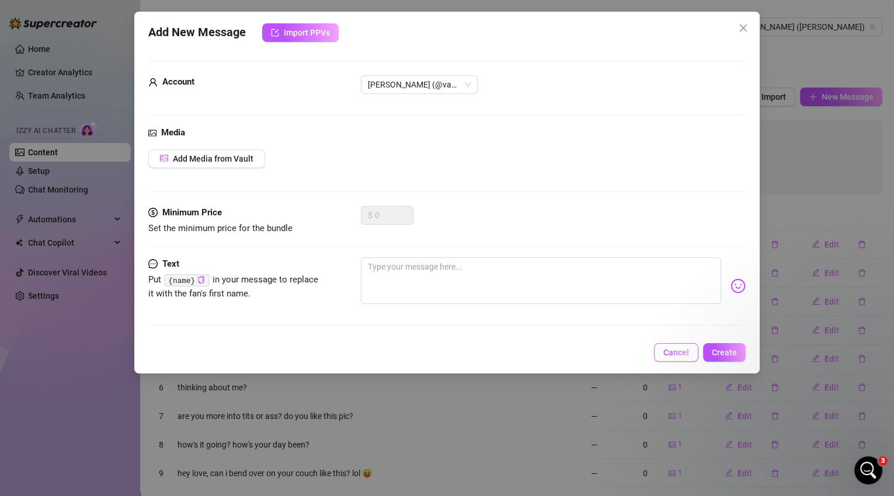
click at [668, 353] on span "Cancel" at bounding box center [676, 352] width 26 height 9
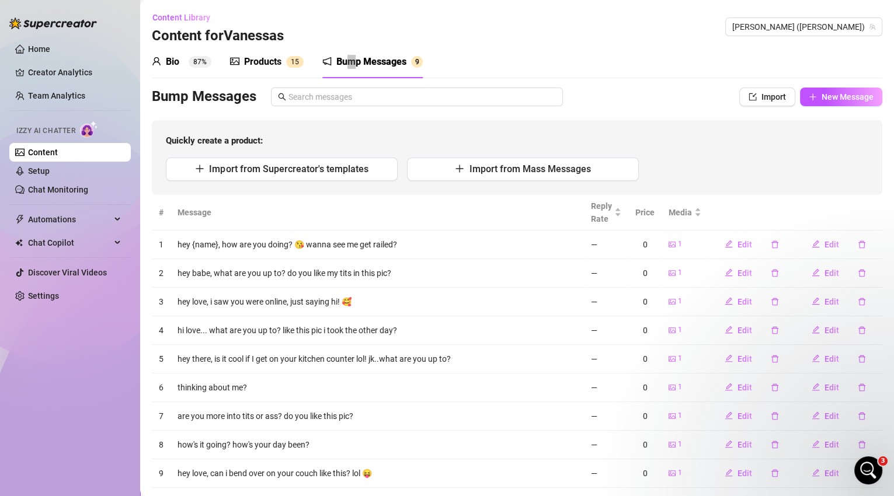
scroll to position [1349, 0]
